Goal: Find specific page/section: Find specific page/section

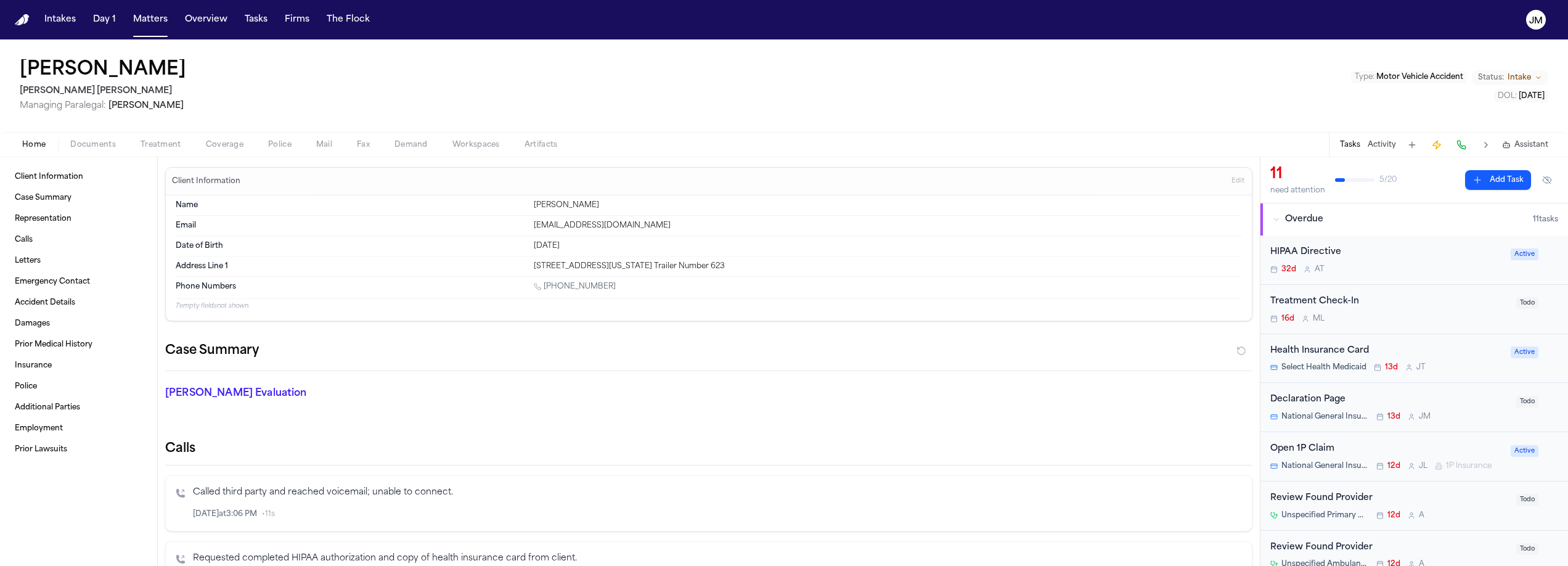
click at [377, 86] on div "Zachary Vert Steele Adams Hosman Managing Paralegal: Jacqueline Maldonado Type …" at bounding box center [784, 86] width 1568 height 92
click at [101, 148] on span "Documents" at bounding box center [93, 145] width 46 height 10
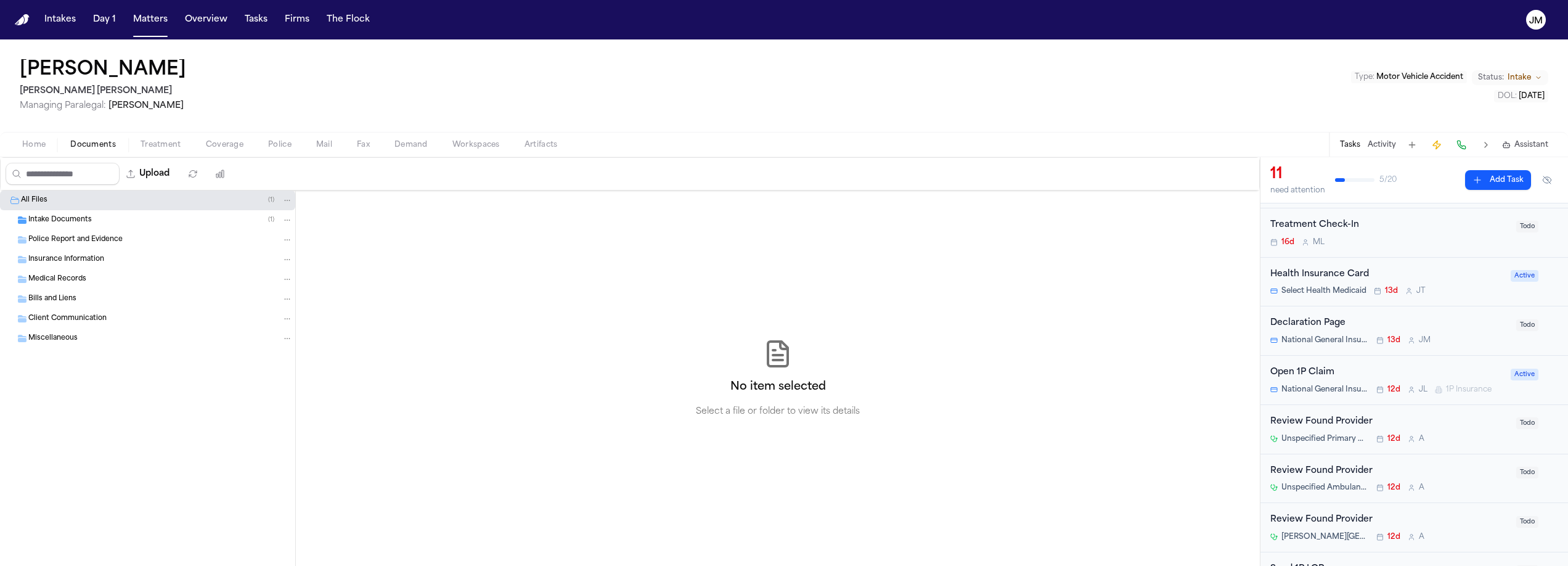
scroll to position [79, 0]
click at [44, 147] on span "Home" at bounding box center [34, 145] width 24 height 10
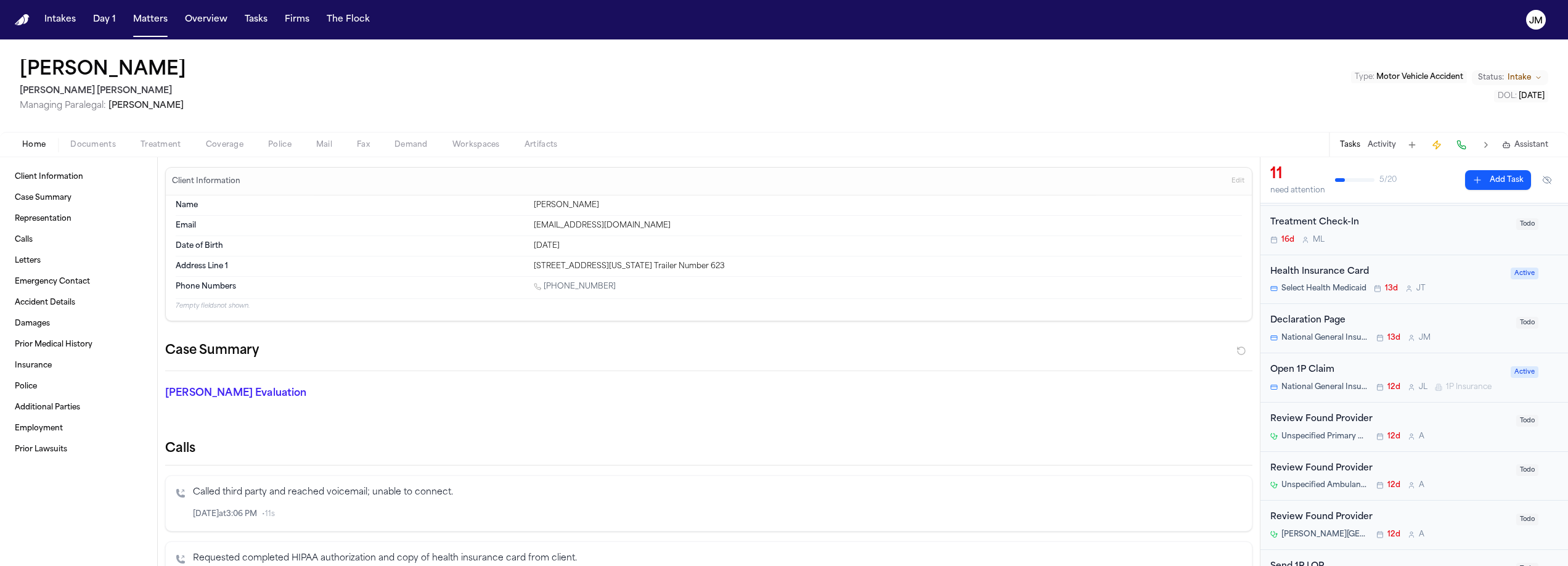
click at [226, 148] on span "Coverage" at bounding box center [224, 145] width 37 height 10
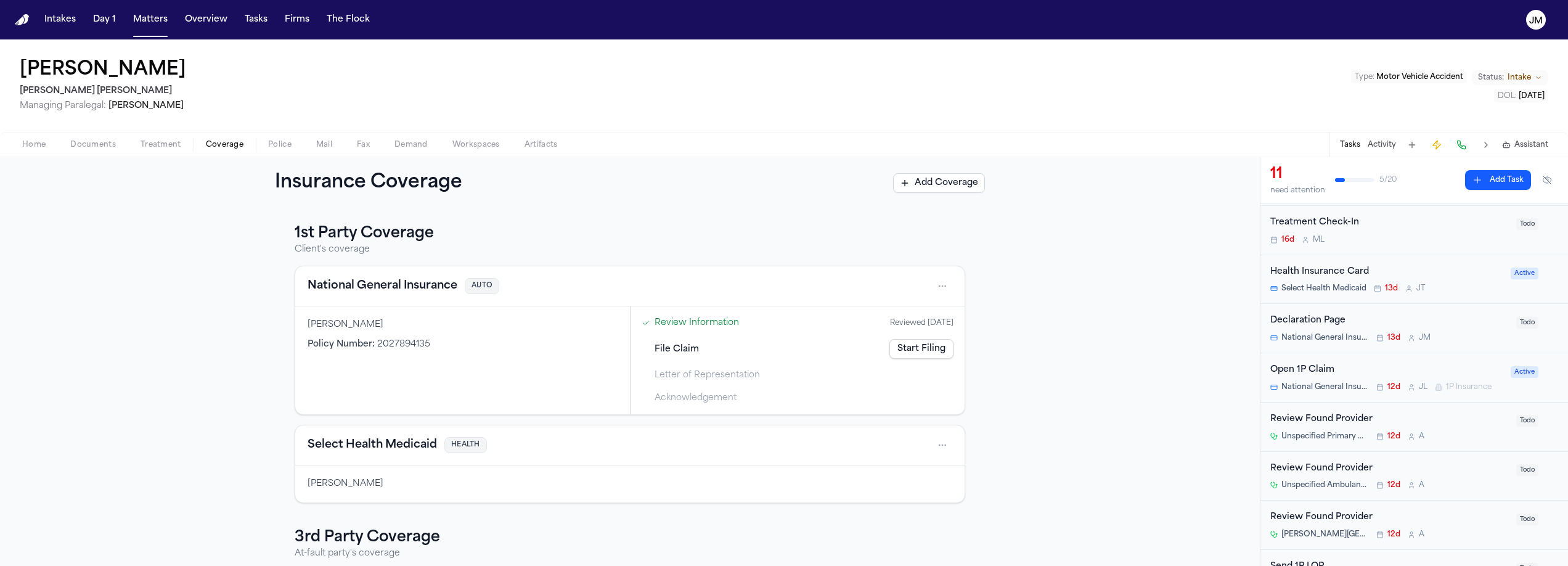
click at [85, 147] on span "Documents" at bounding box center [93, 145] width 46 height 10
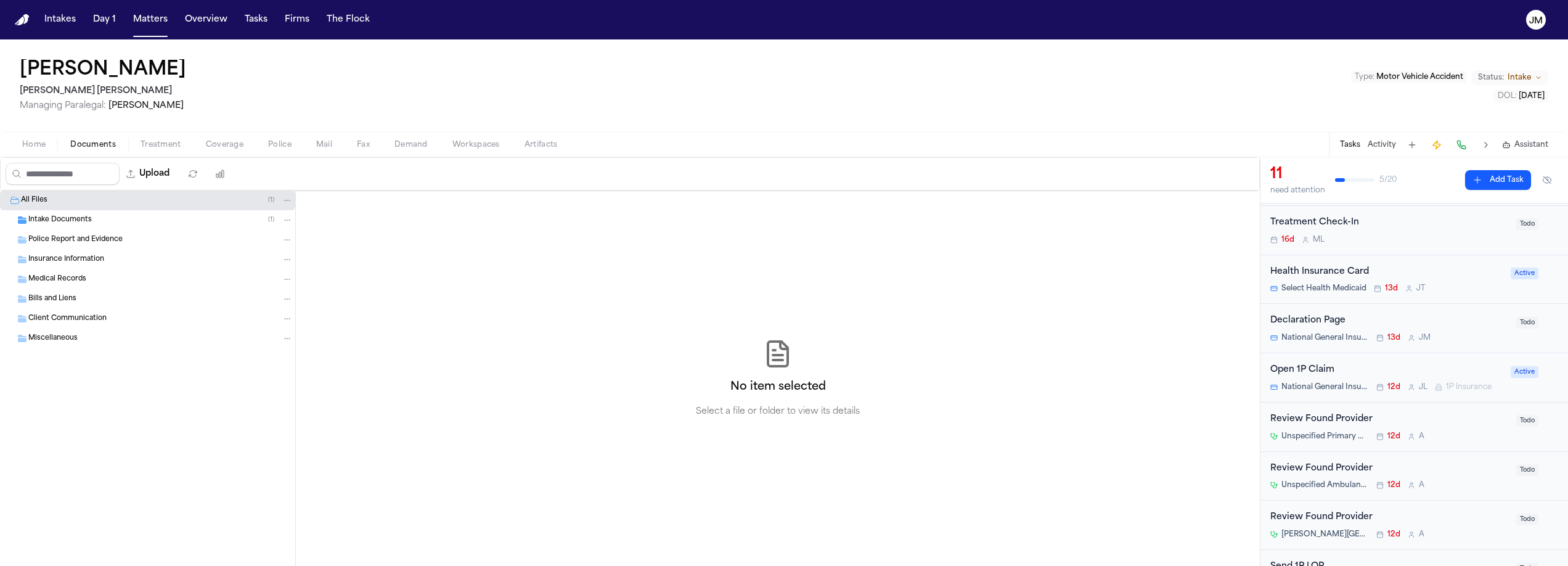
click at [362, 115] on div "Zachary Vert Steele Adams Hosman Managing Paralegal: Jacqueline Maldonado Type …" at bounding box center [784, 86] width 1568 height 92
